Goal: Task Accomplishment & Management: Manage account settings

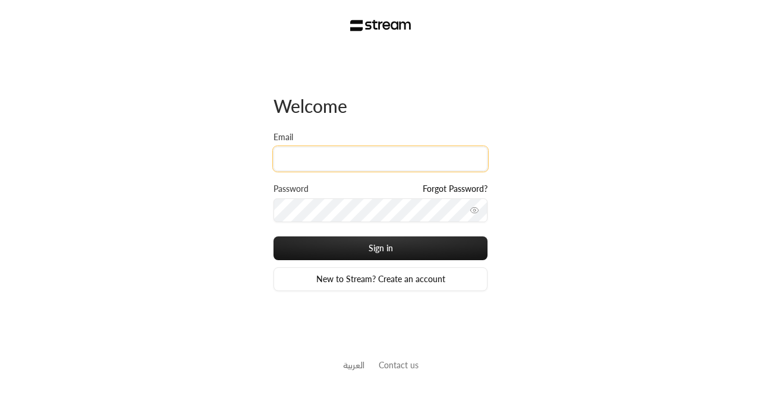
click at [350, 164] on input "Email" at bounding box center [380, 159] width 214 height 24
paste input "[EMAIL_ADDRESS][DOMAIN_NAME]"
type input "[EMAIL_ADDRESS][DOMAIN_NAME]"
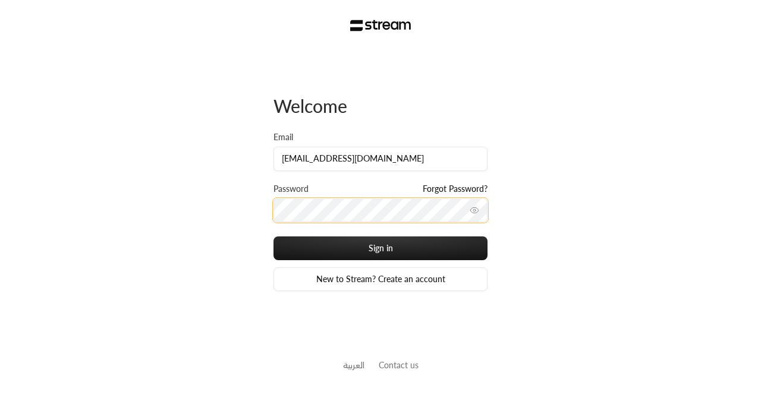
click at [273, 236] on button "Sign in" at bounding box center [380, 248] width 214 height 24
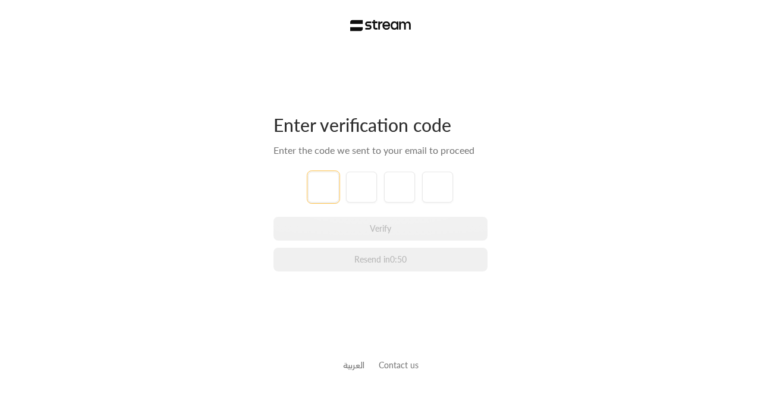
paste input "9"
type input "9"
type input "7"
type input "2"
